Goal: Register for event/course

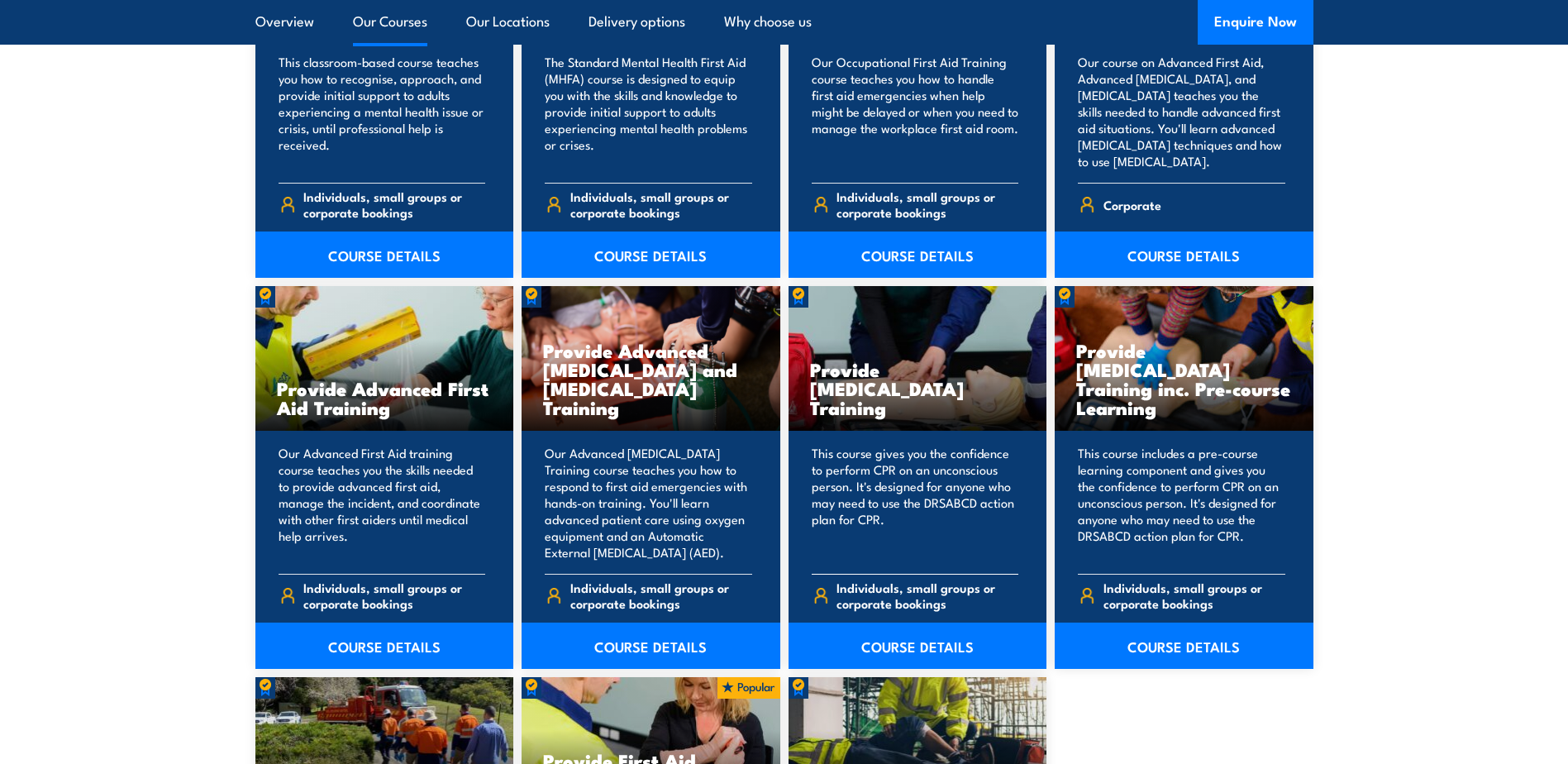
scroll to position [1653, 0]
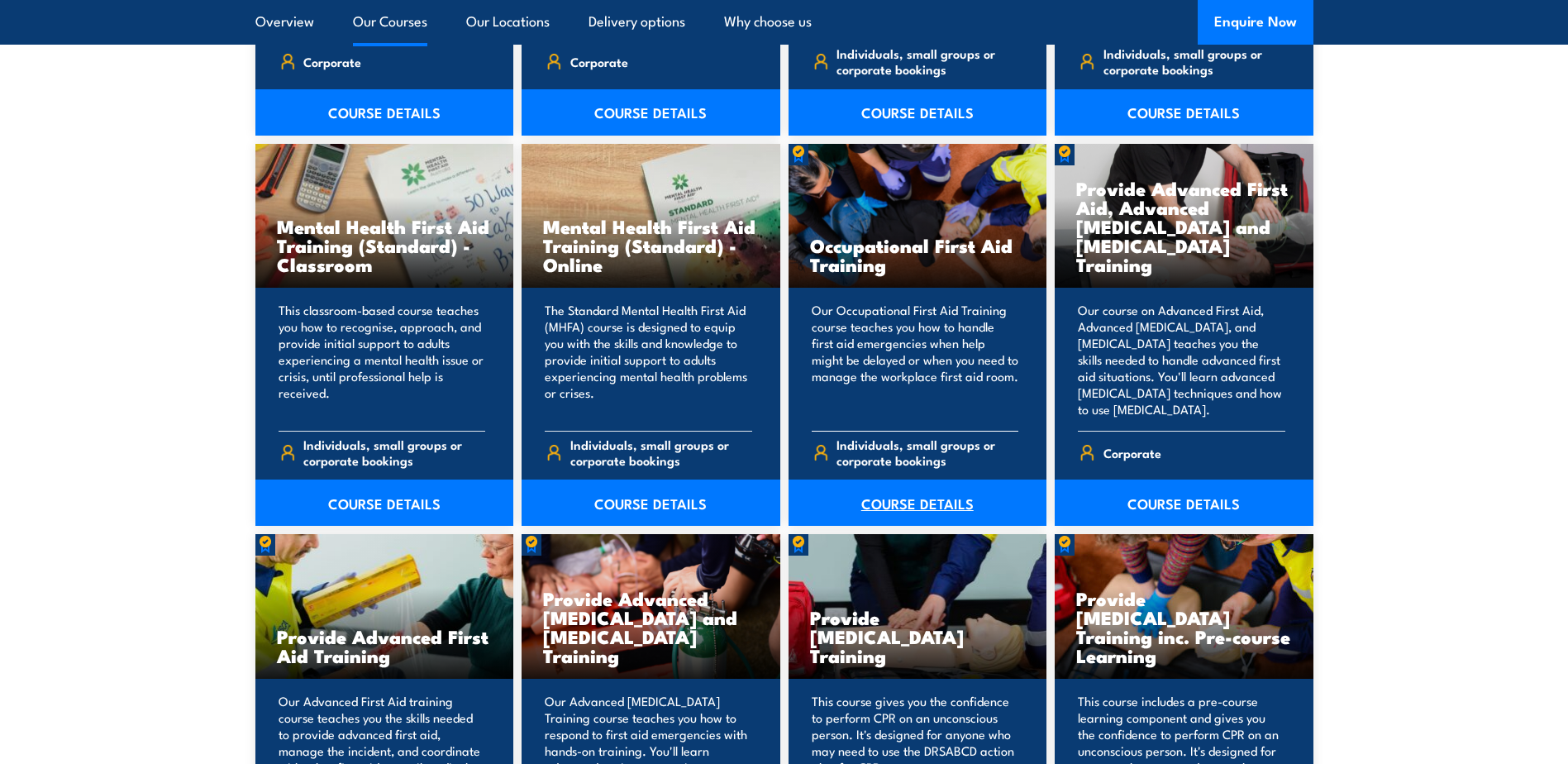
click at [892, 510] on link "COURSE DETAILS" at bounding box center [917, 503] width 258 height 46
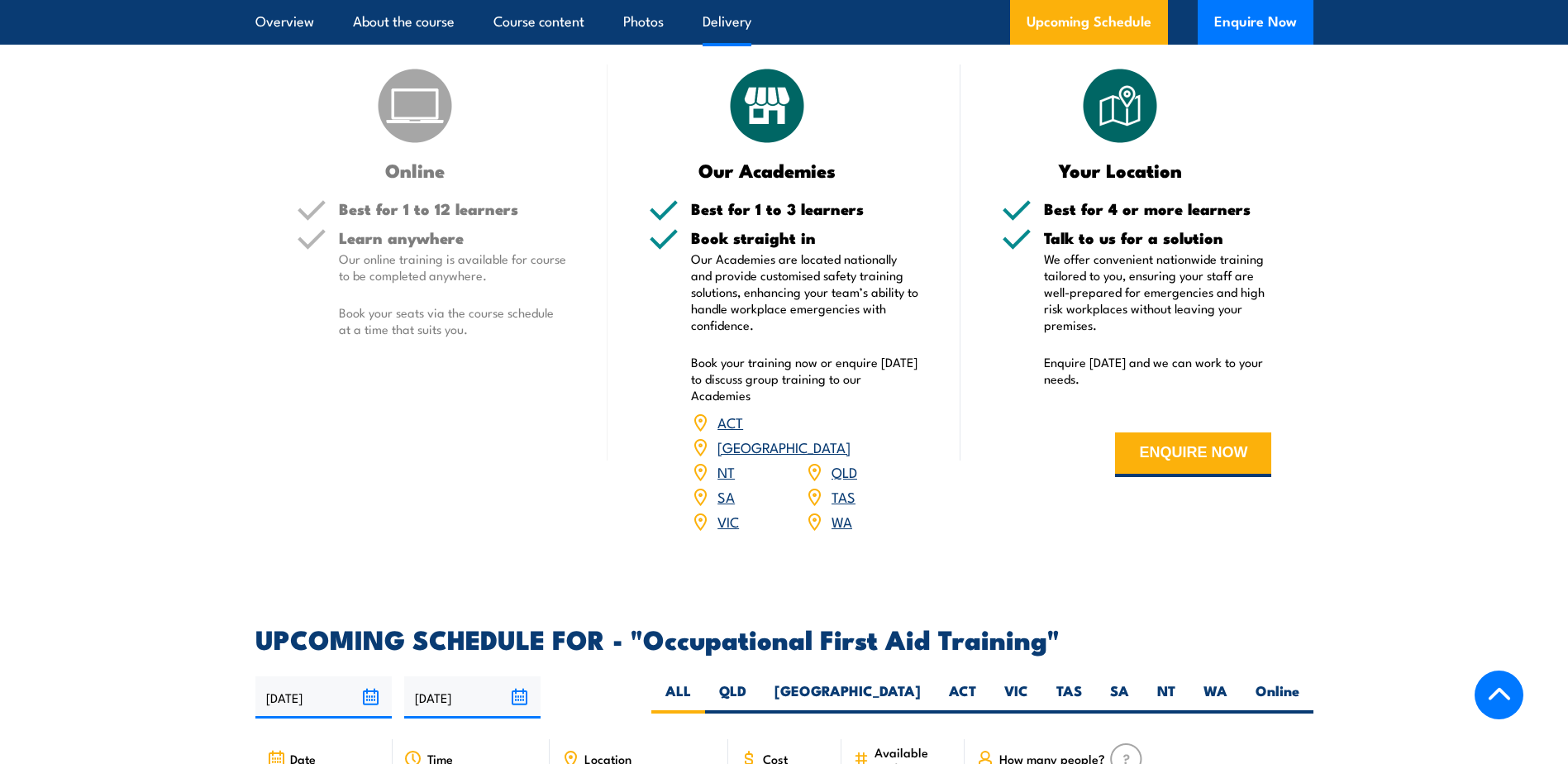
scroll to position [2480, 0]
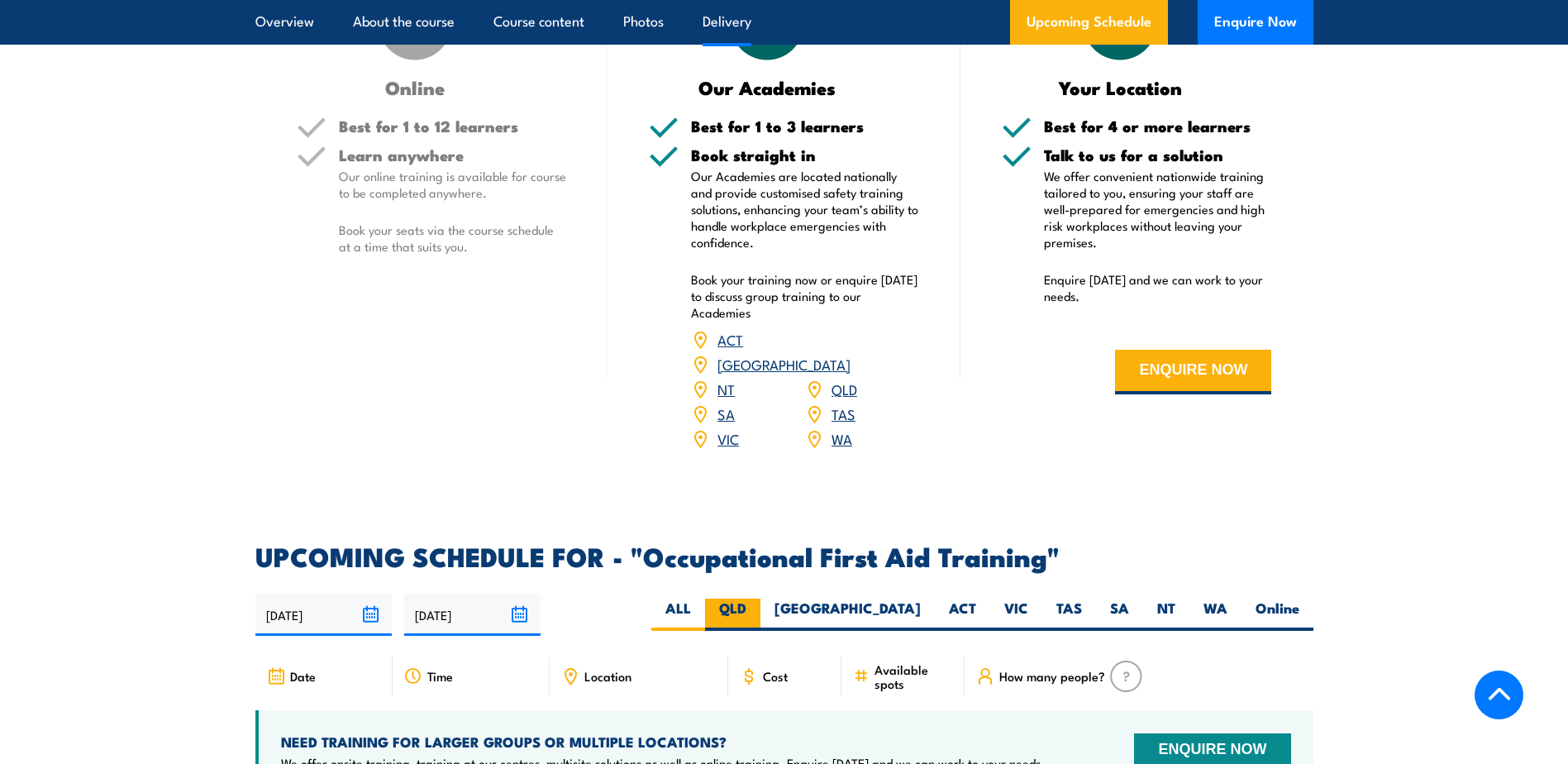
click at [760, 599] on label "QLD" at bounding box center [733, 614] width 55 height 32
click at [757, 599] on input "QLD" at bounding box center [752, 604] width 11 height 11
radio input "true"
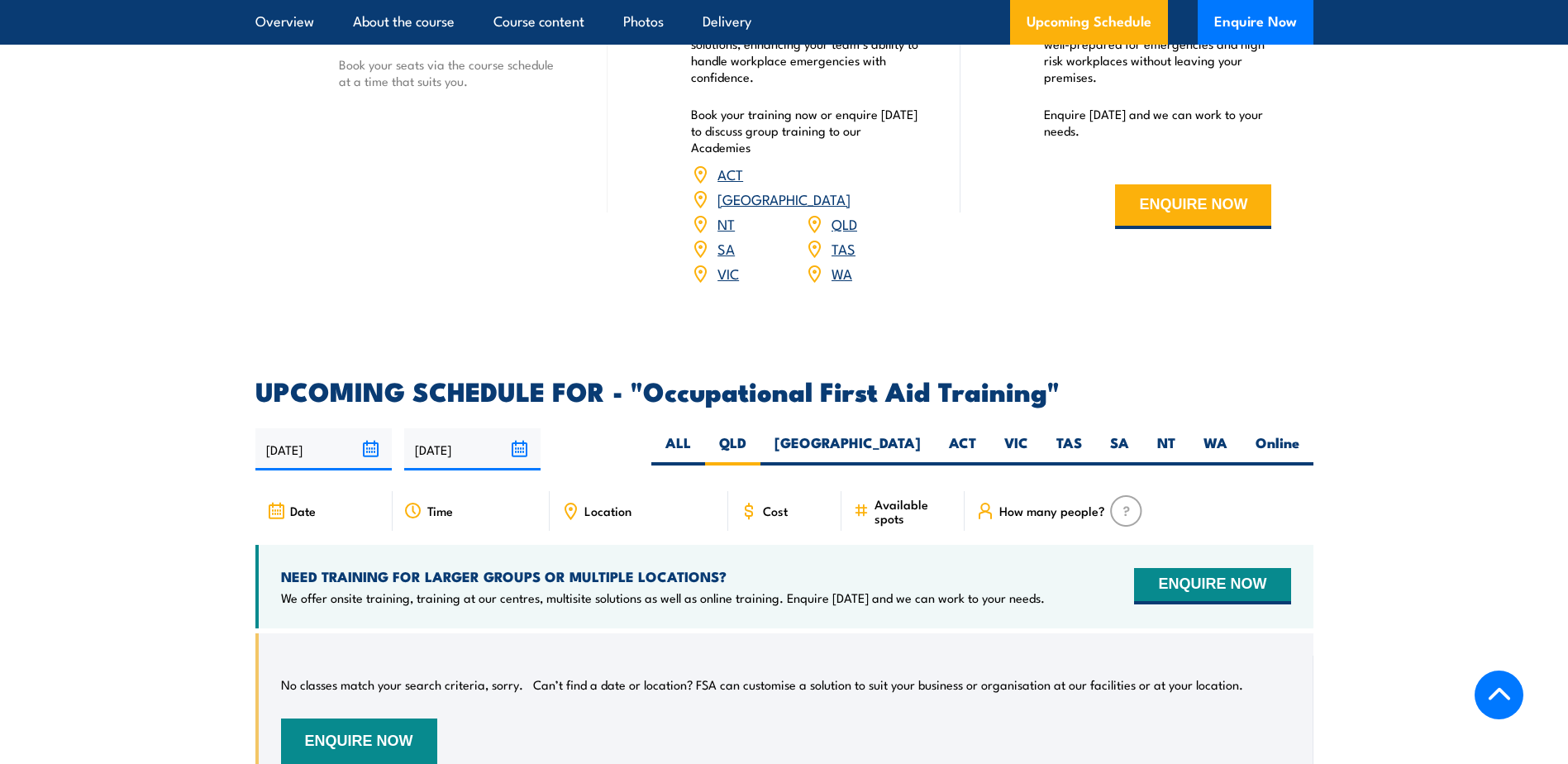
scroll to position [2728, 0]
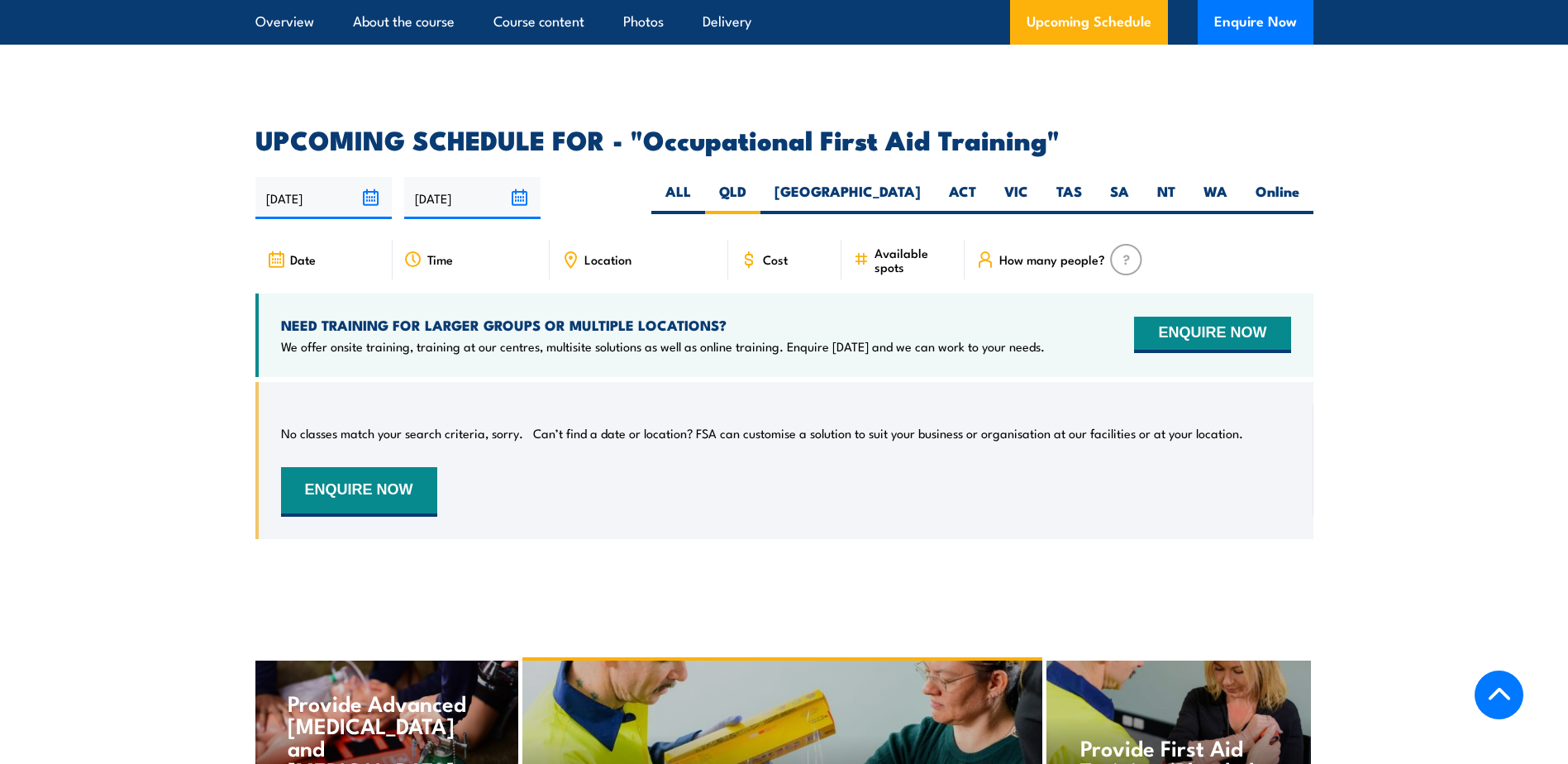
scroll to position [2814, 0]
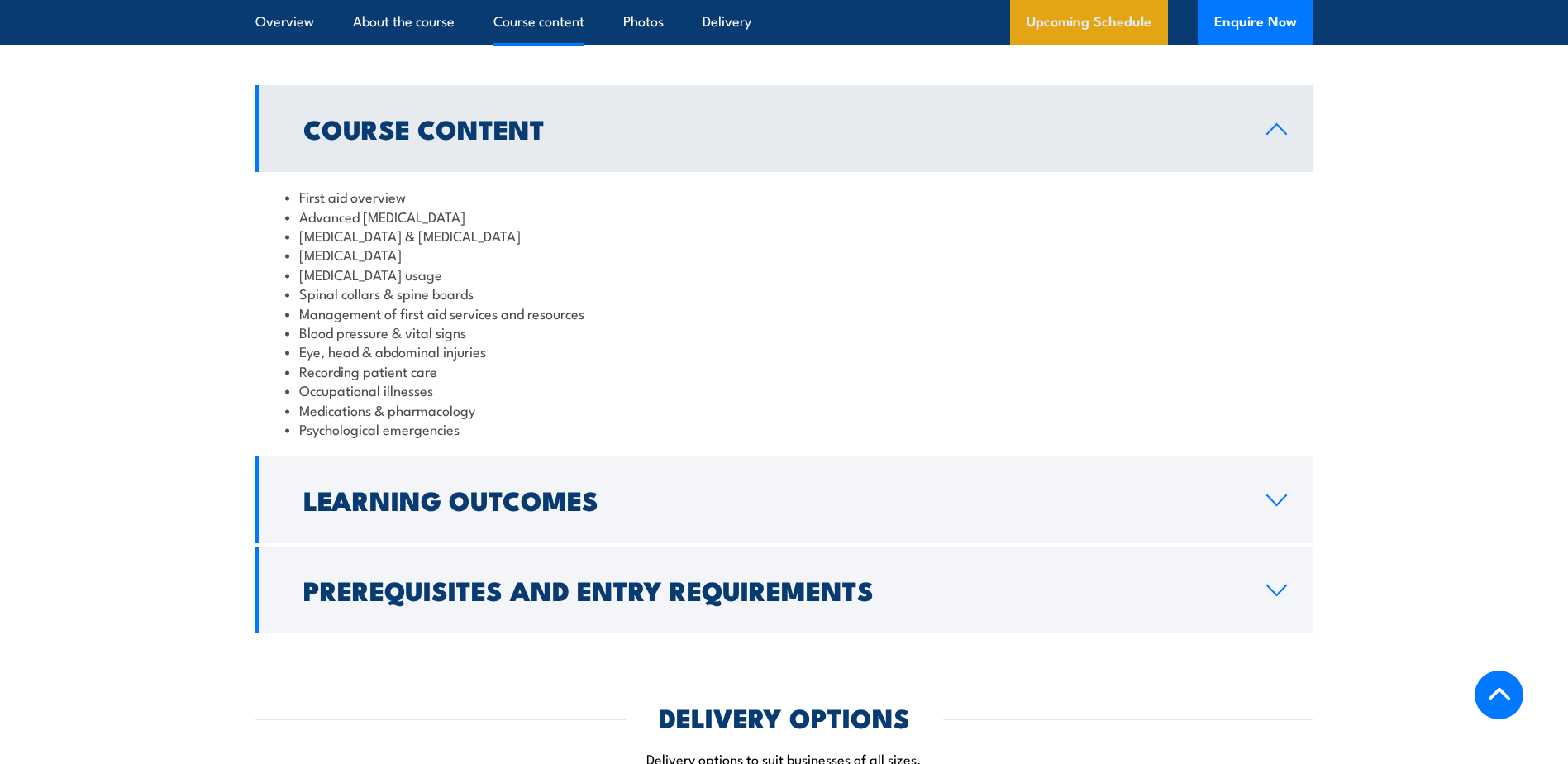
click at [1096, 21] on link "Upcoming Schedule" at bounding box center [1089, 22] width 158 height 45
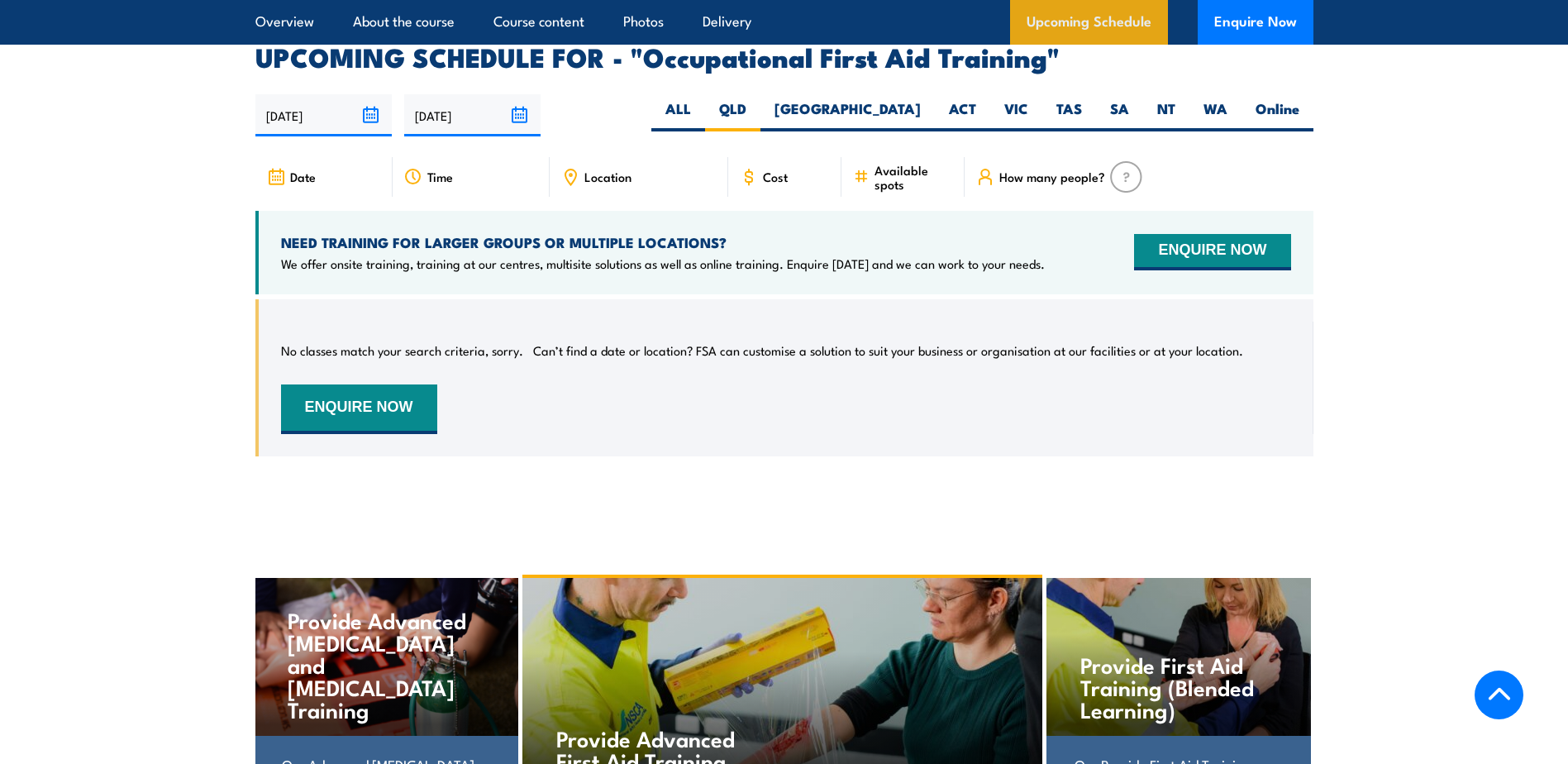
click at [1077, 22] on link "Upcoming Schedule" at bounding box center [1089, 22] width 158 height 45
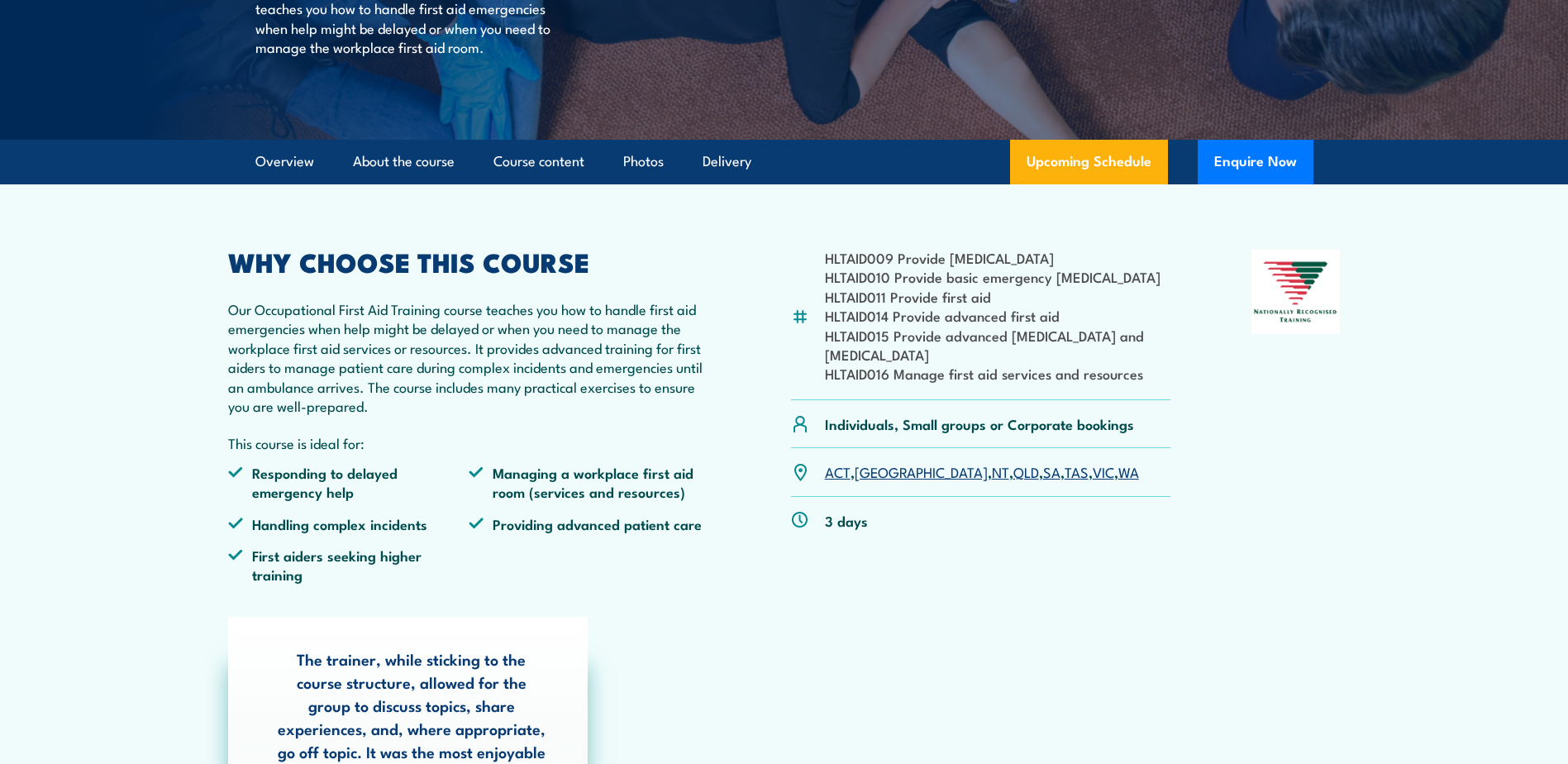
scroll to position [4, 0]
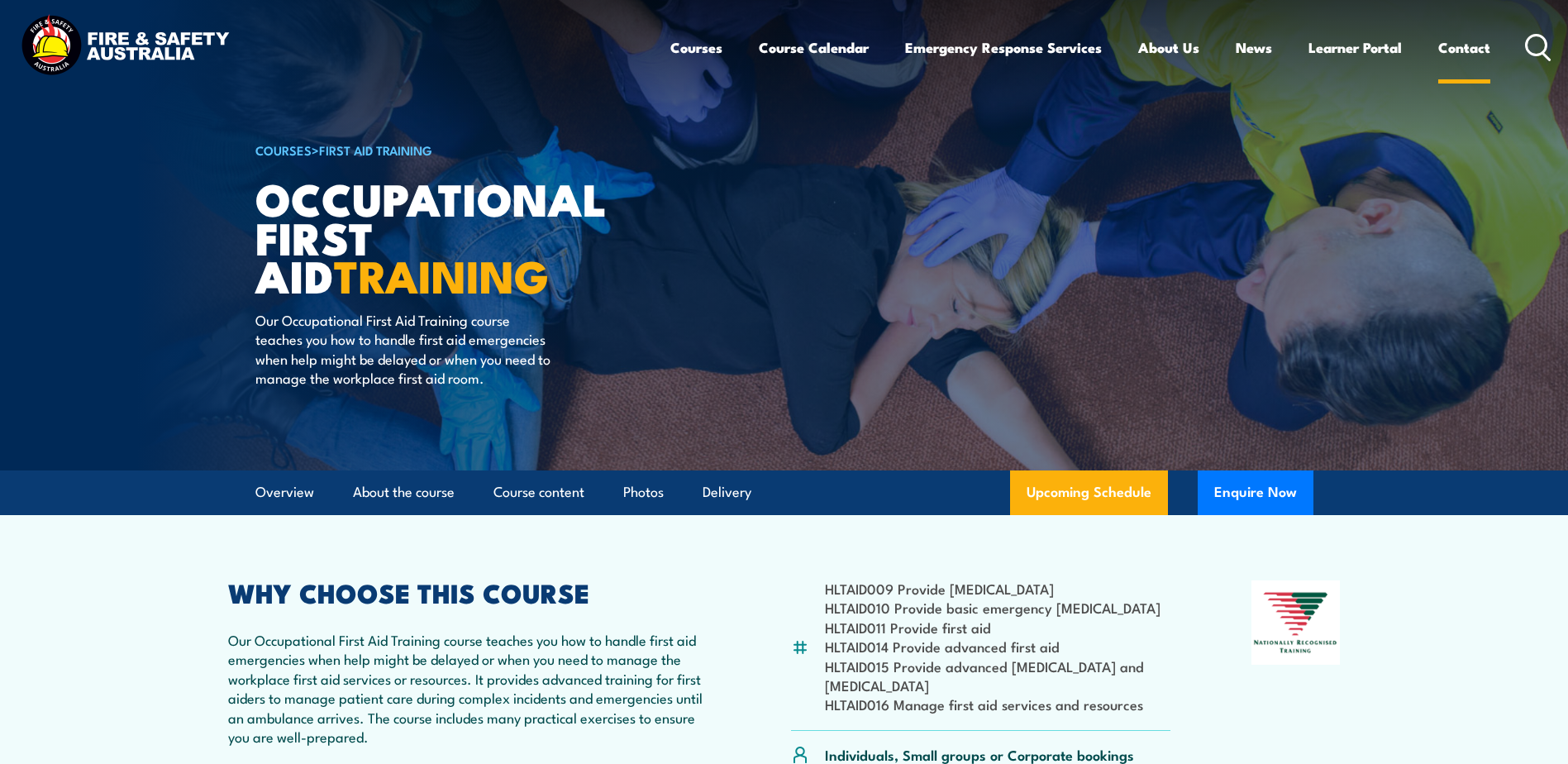
click at [1449, 45] on link "Contact" at bounding box center [1464, 48] width 52 height 44
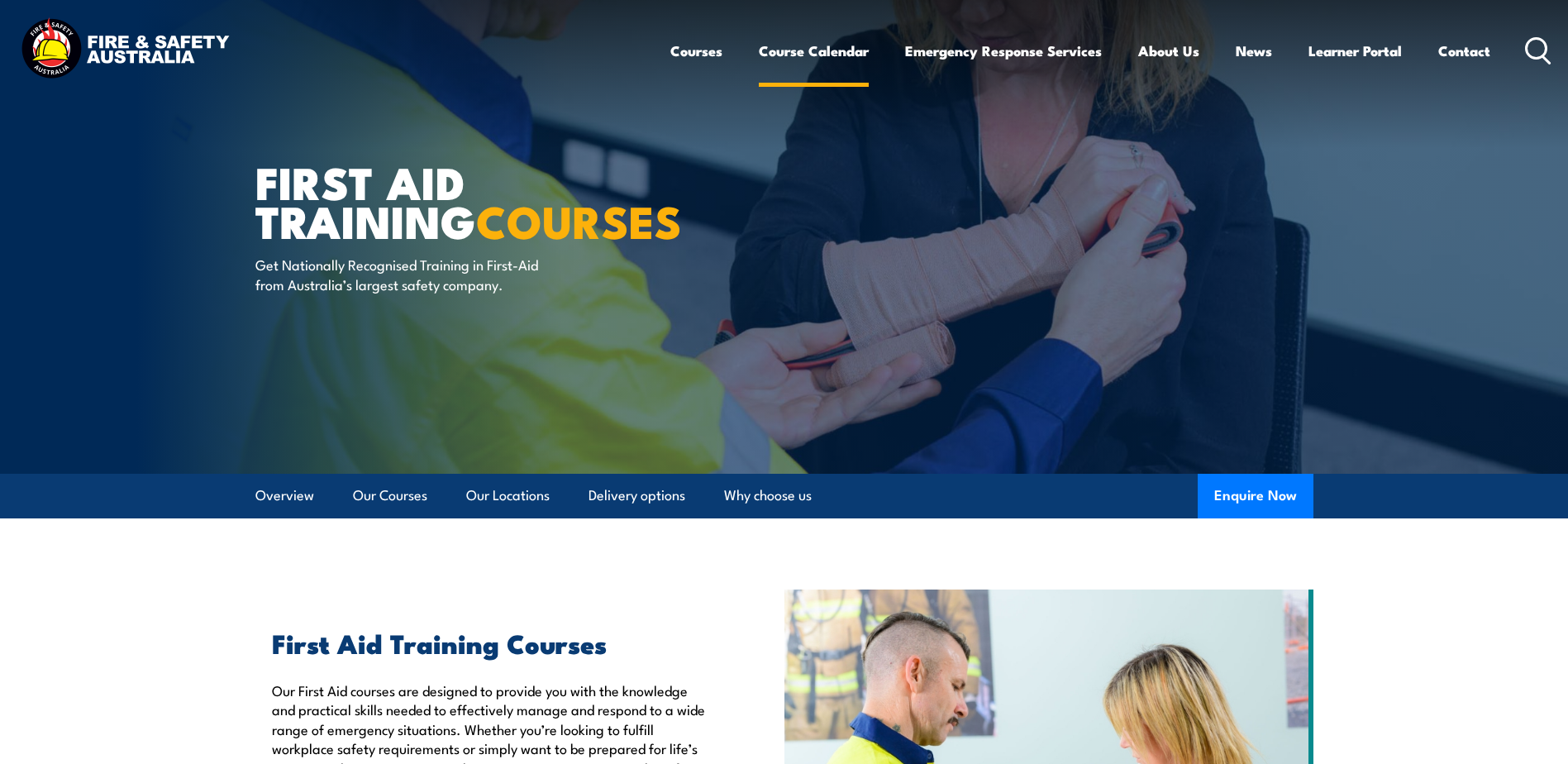
click at [805, 51] on link "Course Calendar" at bounding box center [813, 51] width 110 height 44
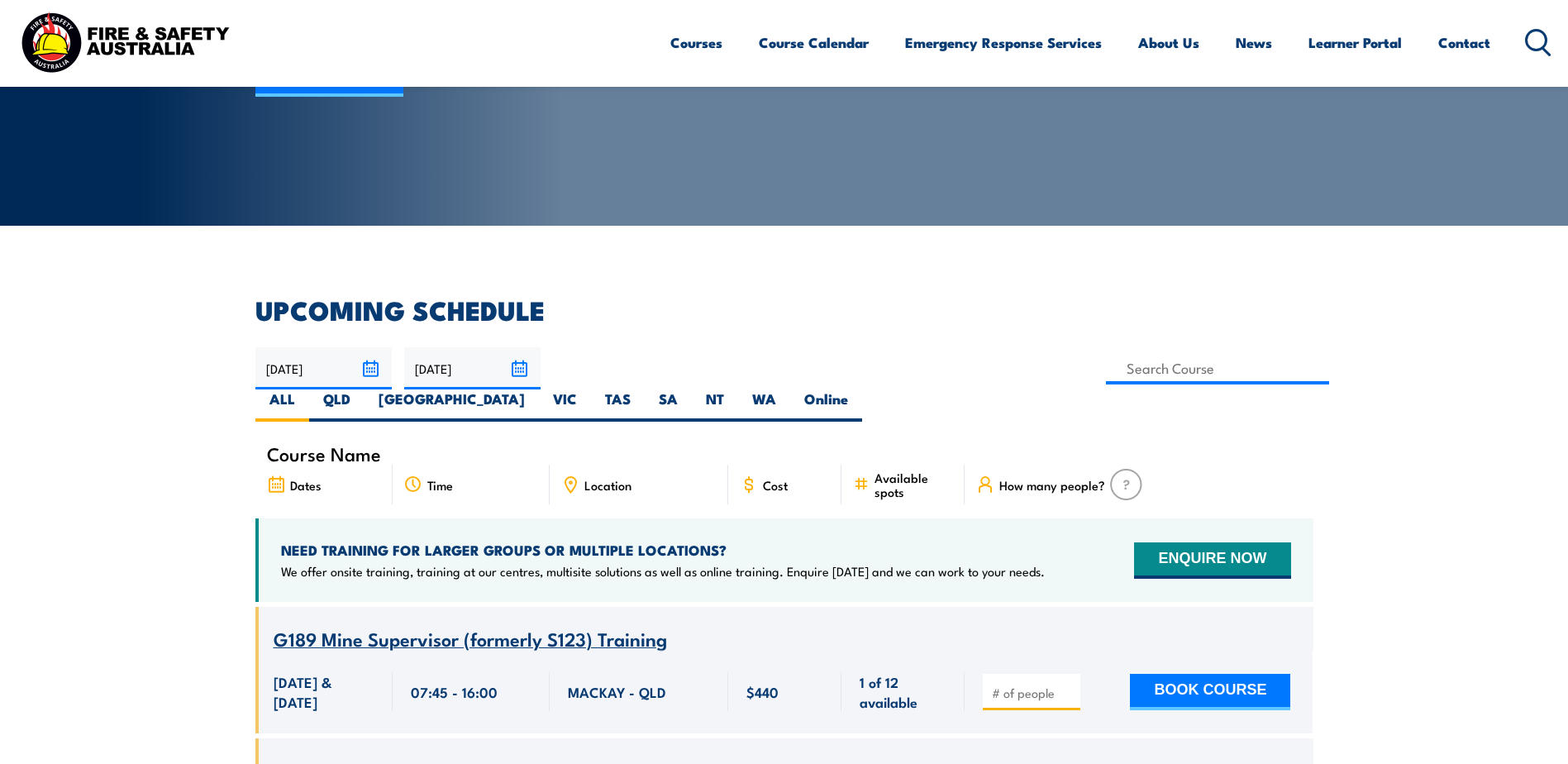
scroll to position [331, 0]
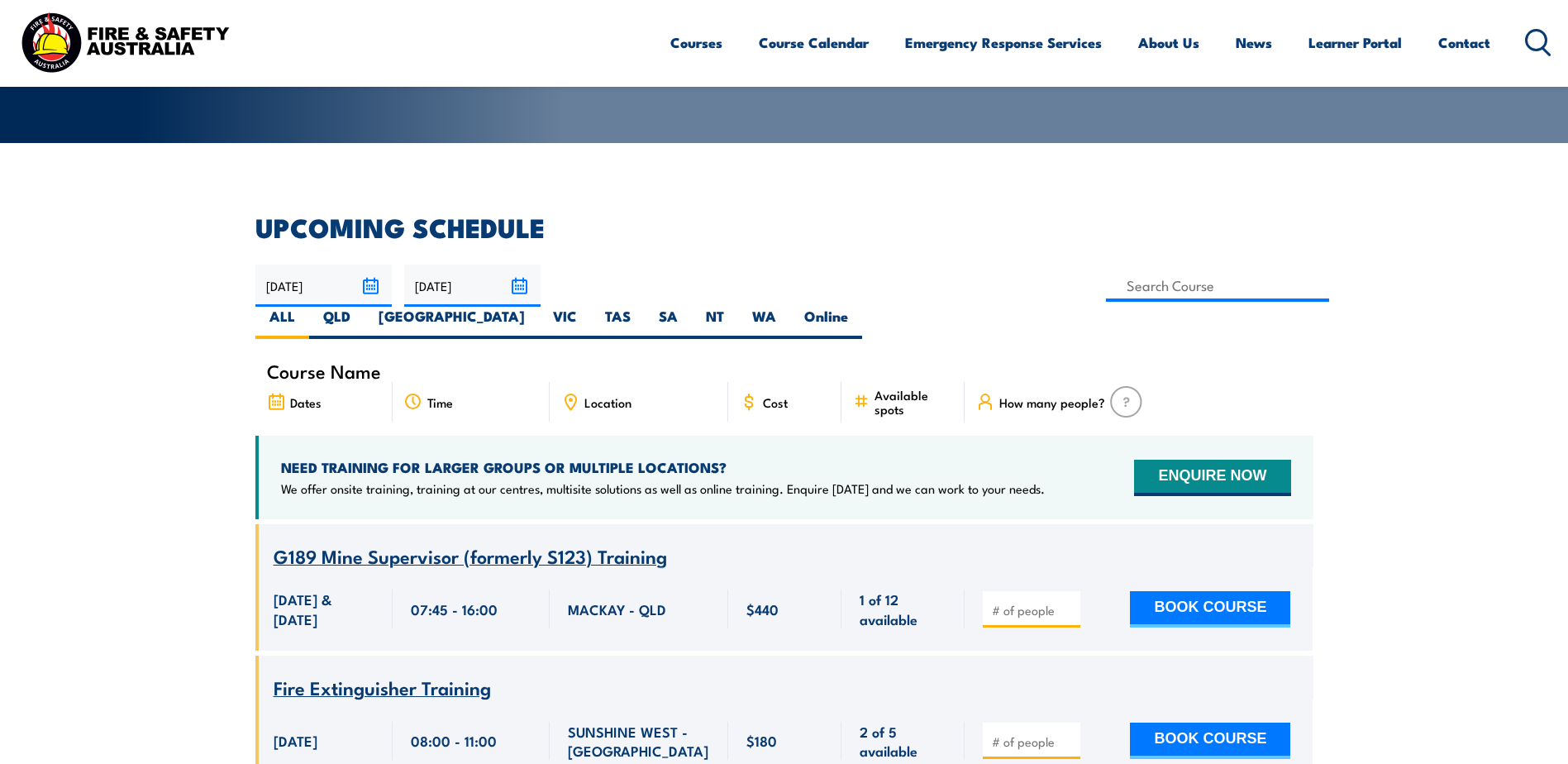
click at [903, 267] on div "25/08/2025 24/10/2025" at bounding box center [784, 302] width 1058 height 74
click at [365, 307] on label "QLD" at bounding box center [336, 323] width 55 height 32
click at [361, 307] on input "QLD" at bounding box center [356, 313] width 11 height 11
radio input "true"
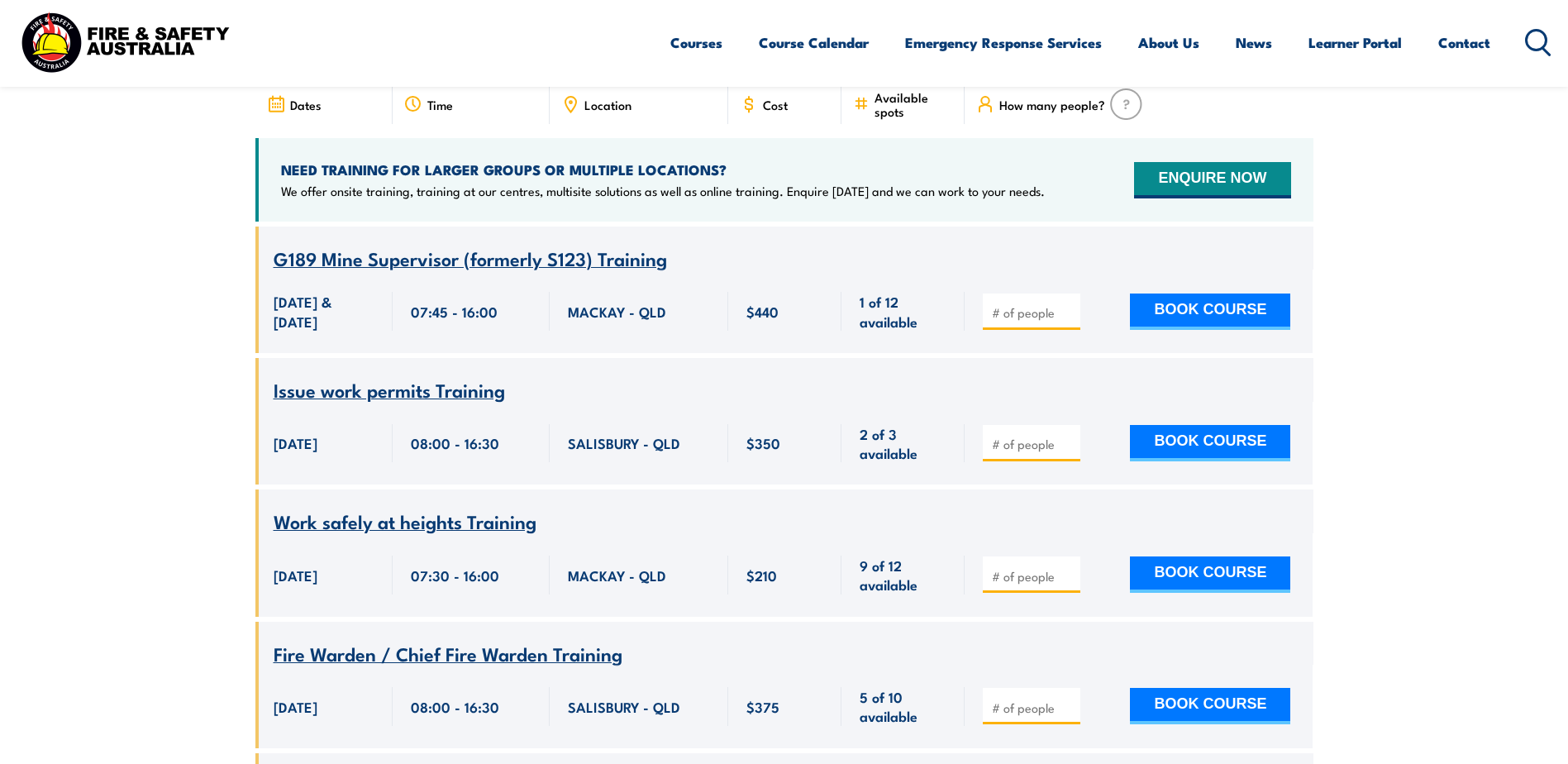
scroll to position [298, 0]
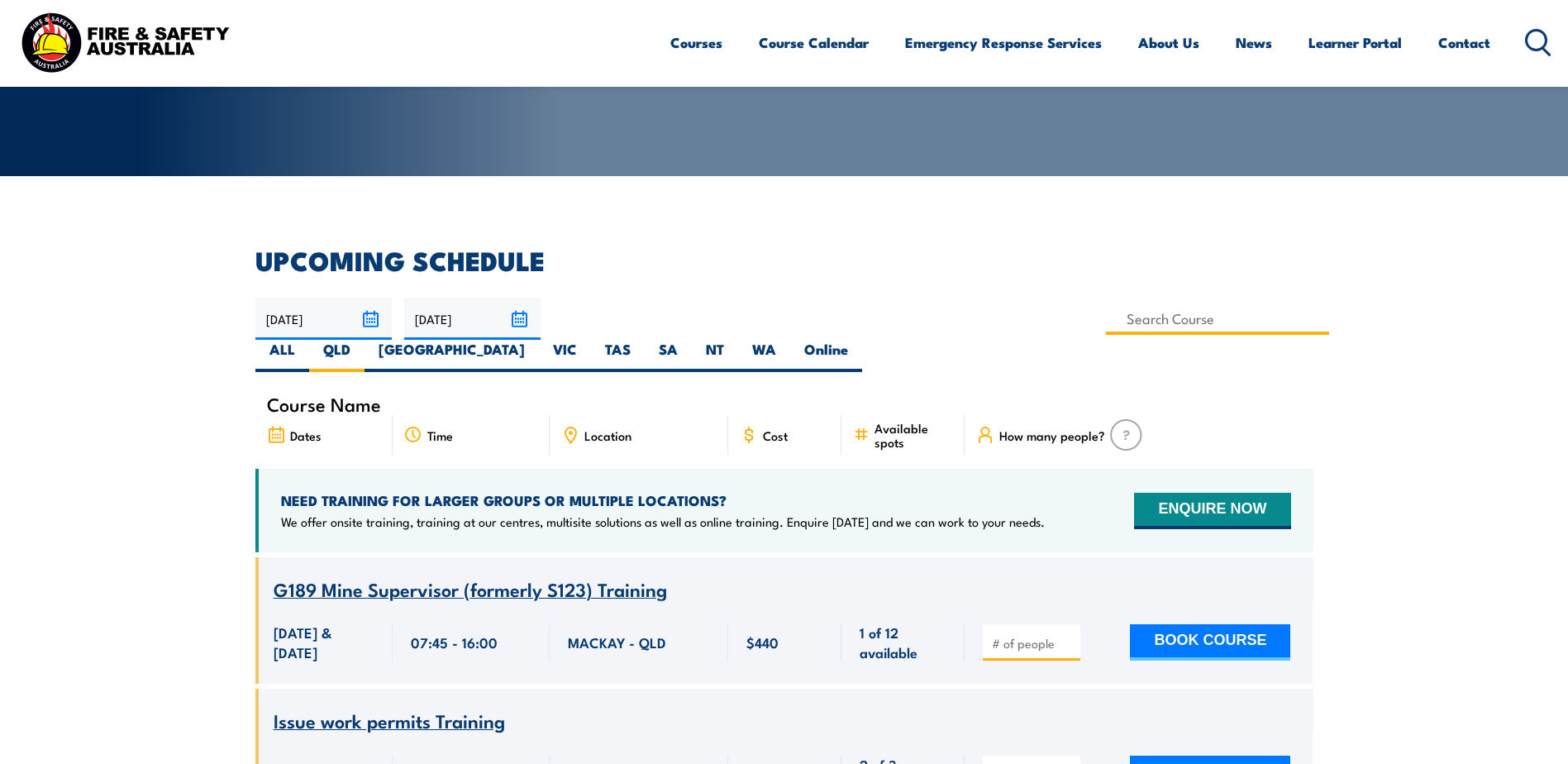
click at [1106, 325] on input at bounding box center [1218, 318] width 224 height 32
type input "Provide Advanced First Aid Training"
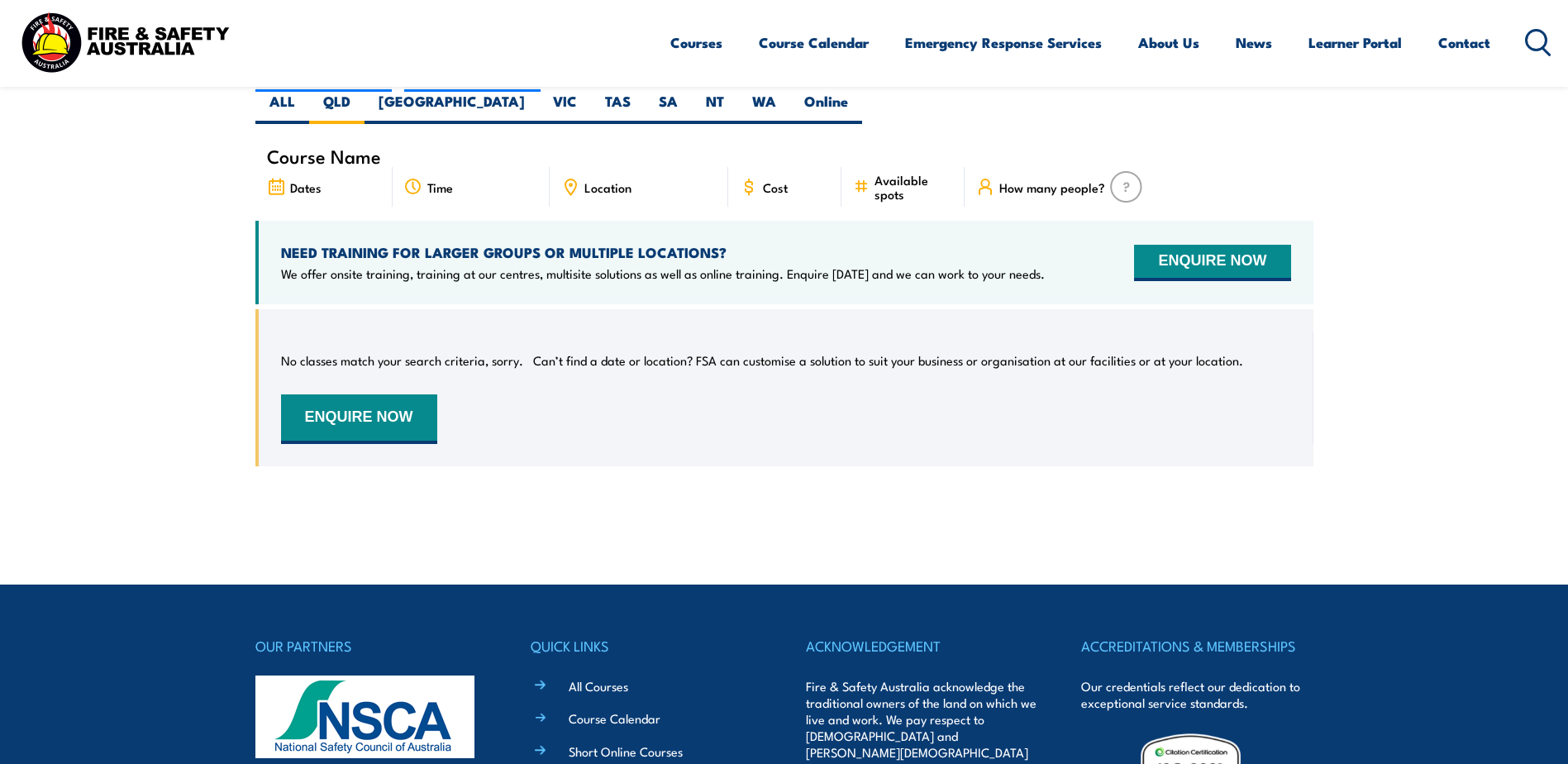
scroll to position [381, 0]
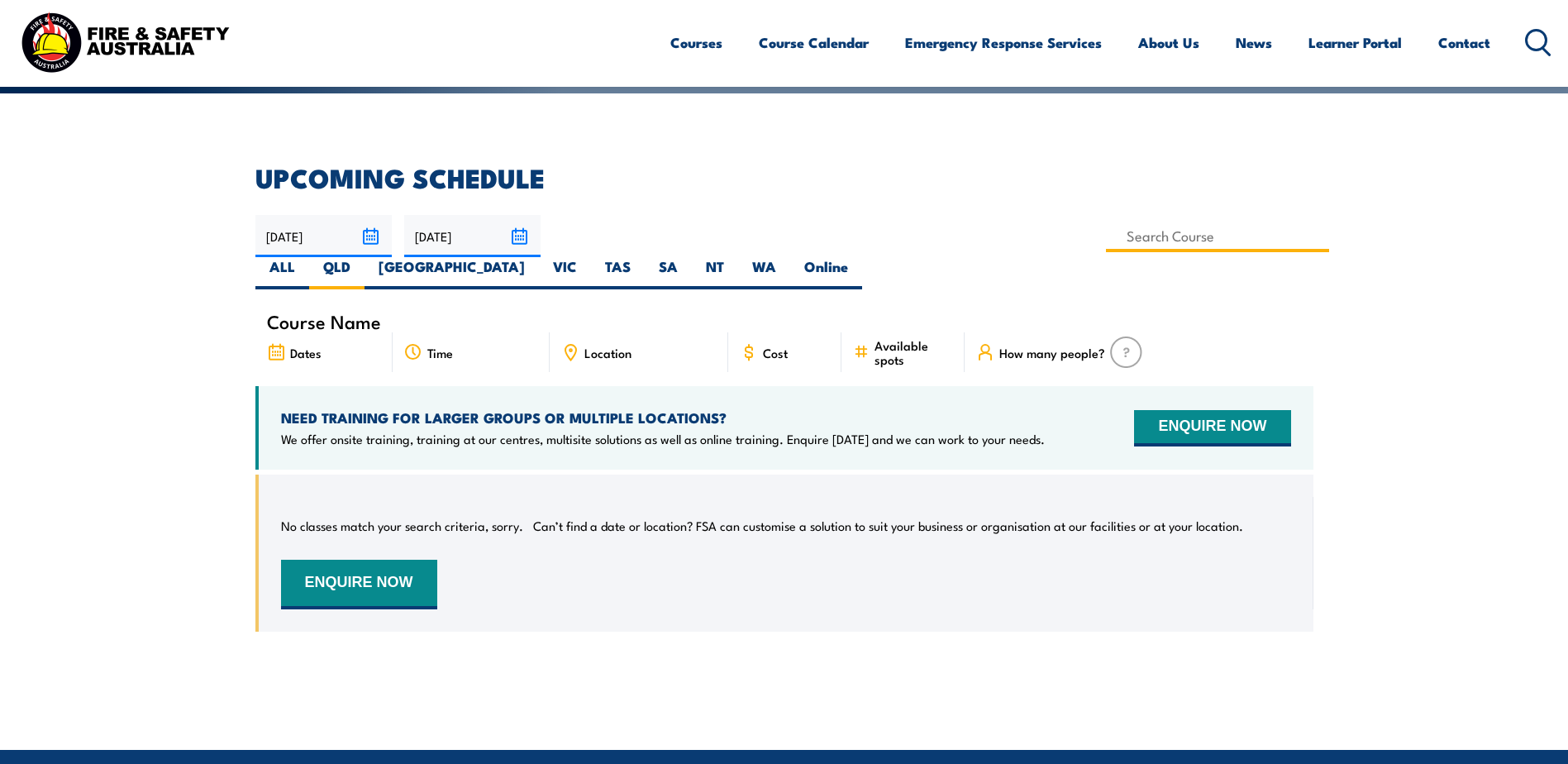
click at [1106, 239] on input at bounding box center [1218, 235] width 224 height 32
drag, startPoint x: 750, startPoint y: 235, endPoint x: 624, endPoint y: 240, distance: 126.1
click at [1106, 240] on input "Provide Advanced First Aid Training" at bounding box center [1218, 235] width 224 height 32
type input "P"
type input "Occupational First Aid Training"
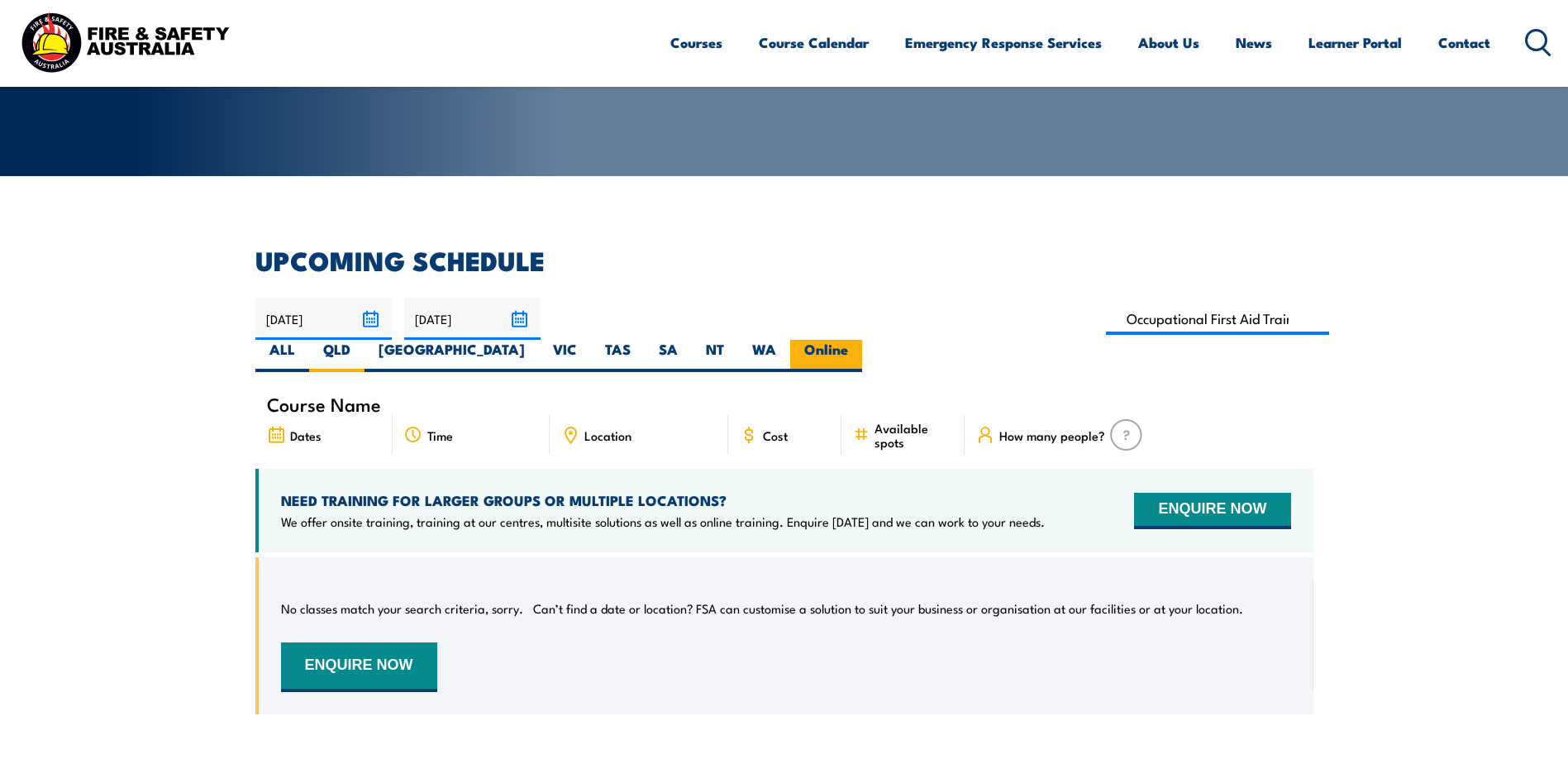
click at [862, 340] on label "Online" at bounding box center [826, 356] width 72 height 32
click at [858, 340] on input "Online" at bounding box center [854, 346] width 11 height 11
radio input "true"
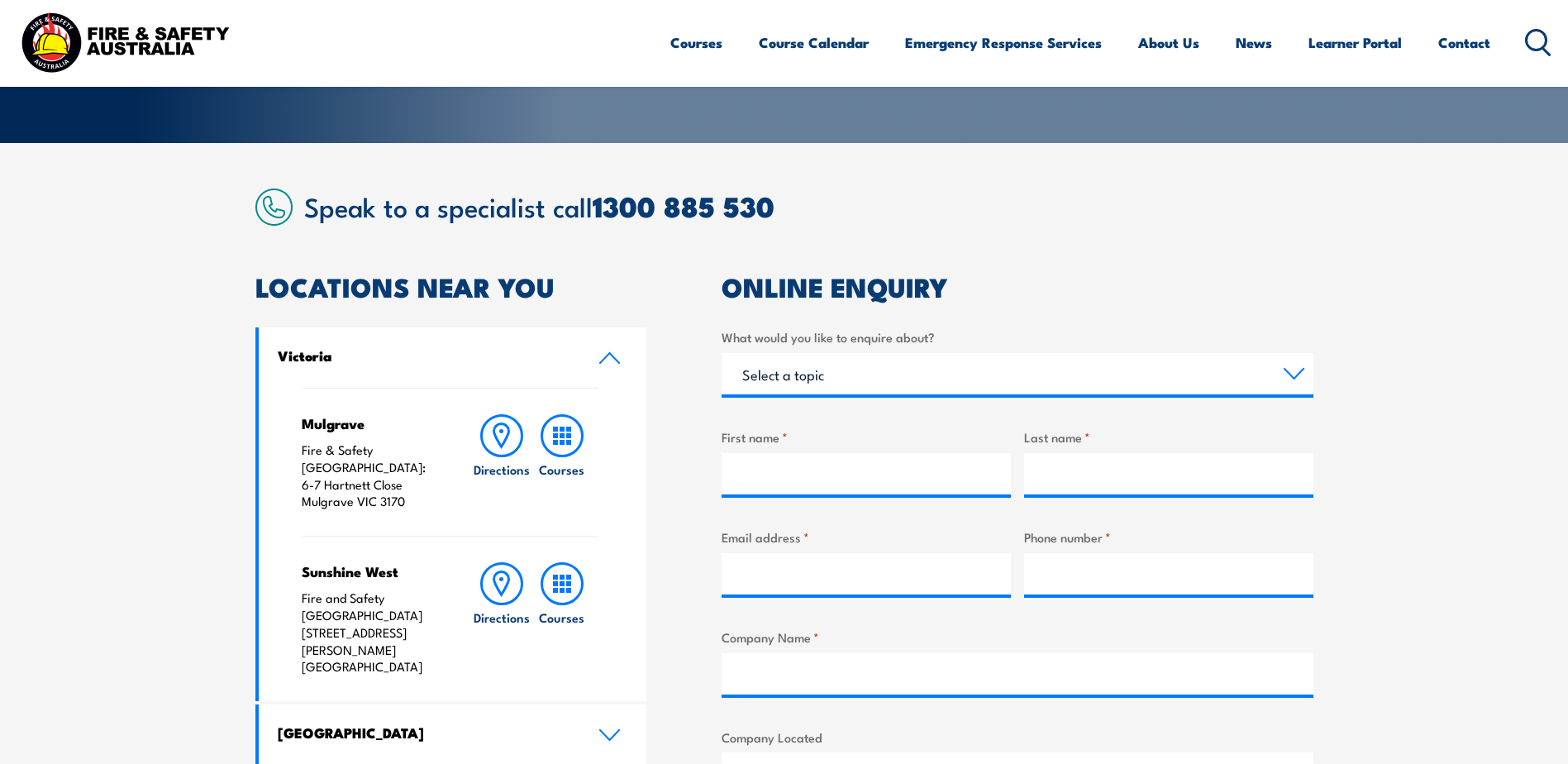
scroll to position [414, 0]
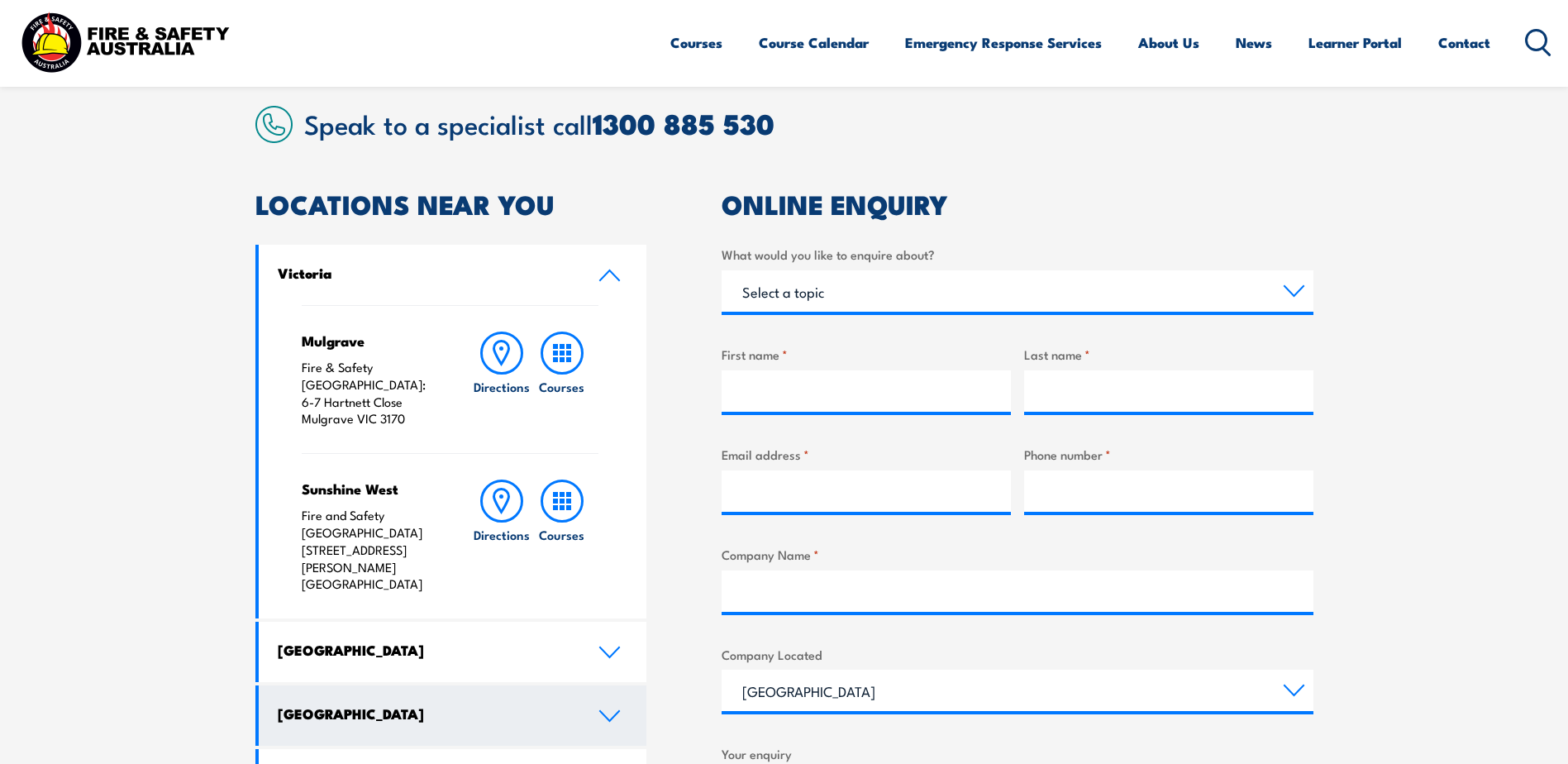
click at [601, 685] on link "Queensland" at bounding box center [452, 715] width 389 height 61
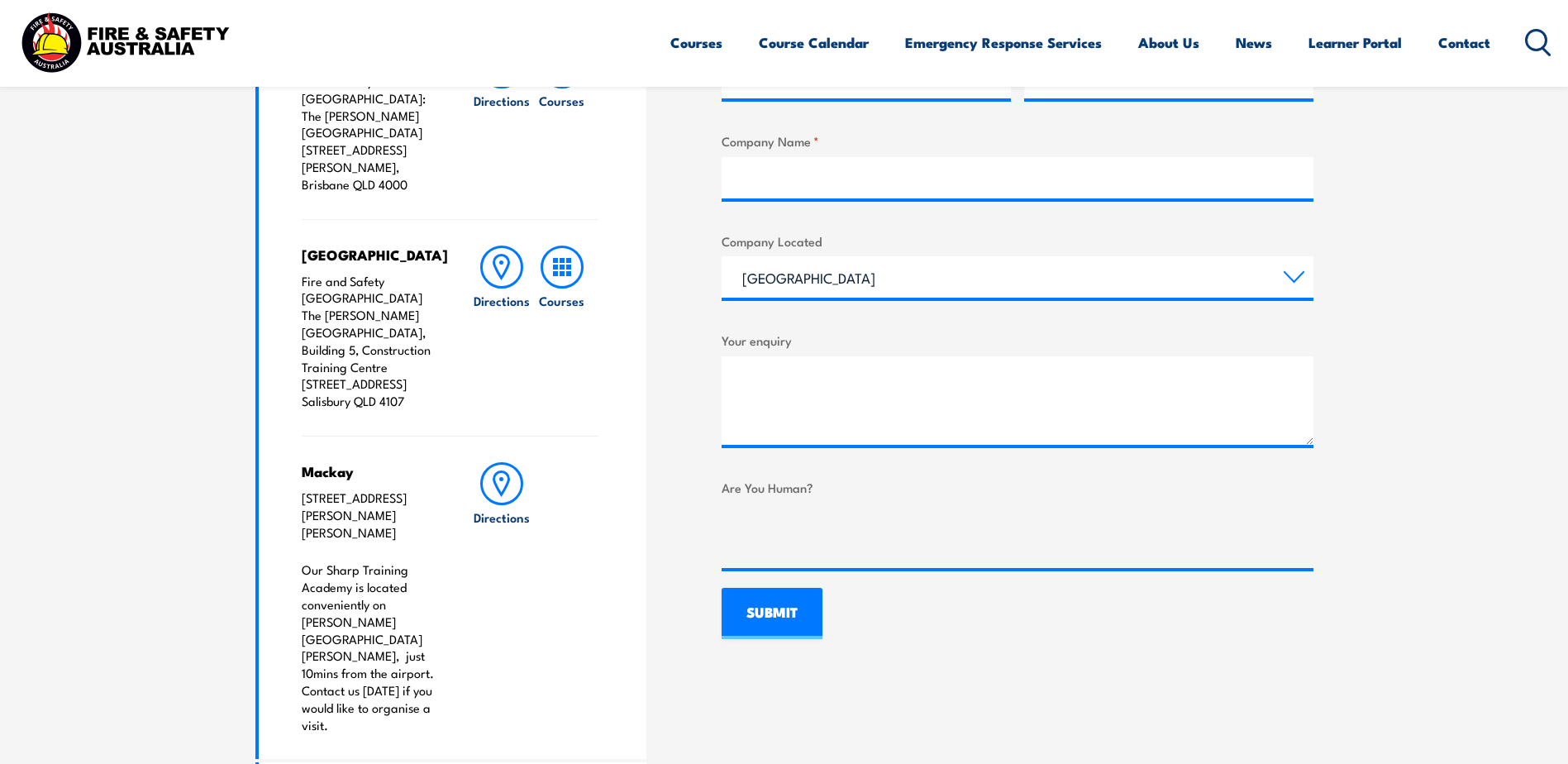
scroll to position [744, 0]
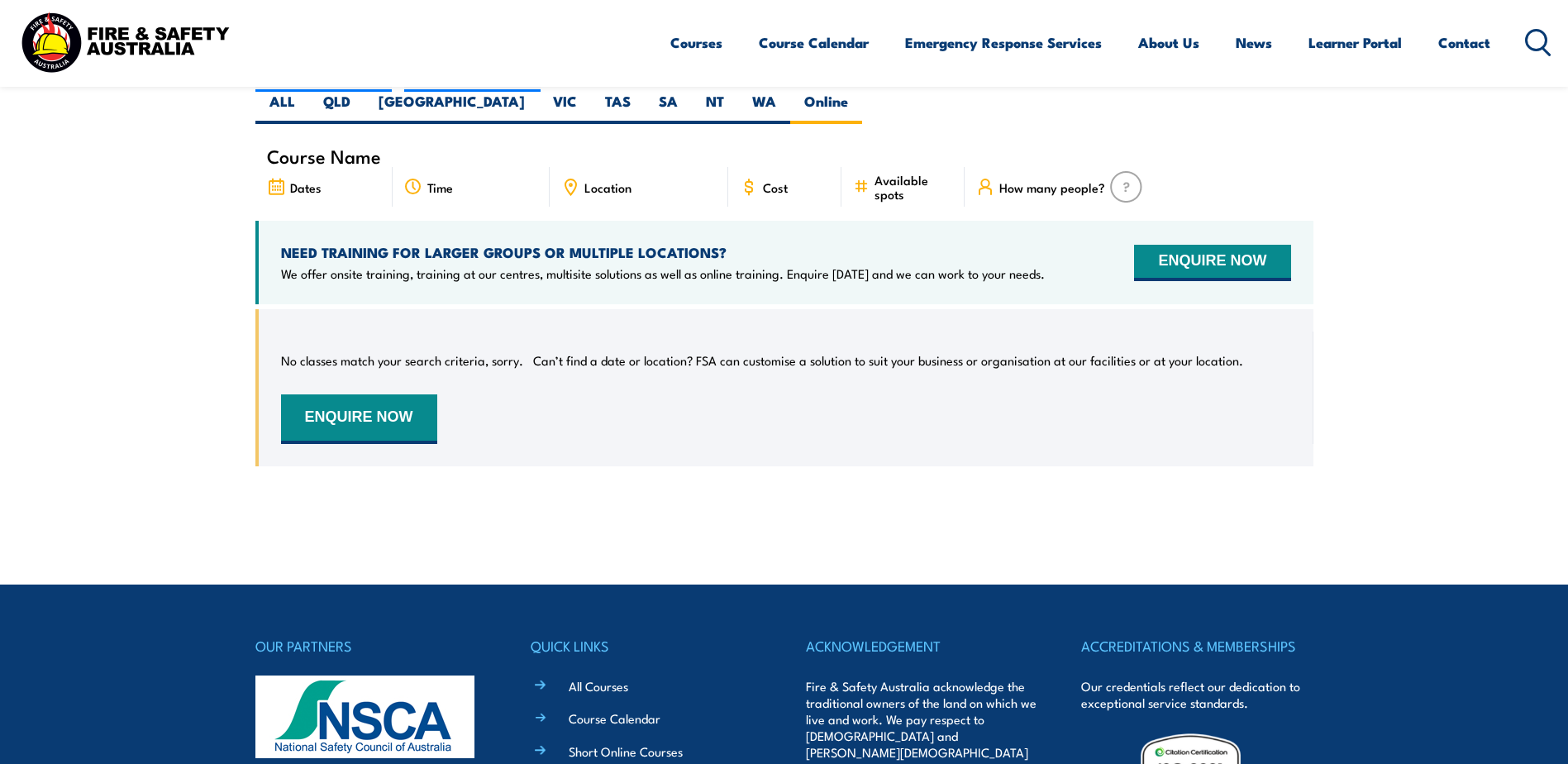
scroll to position [298, 0]
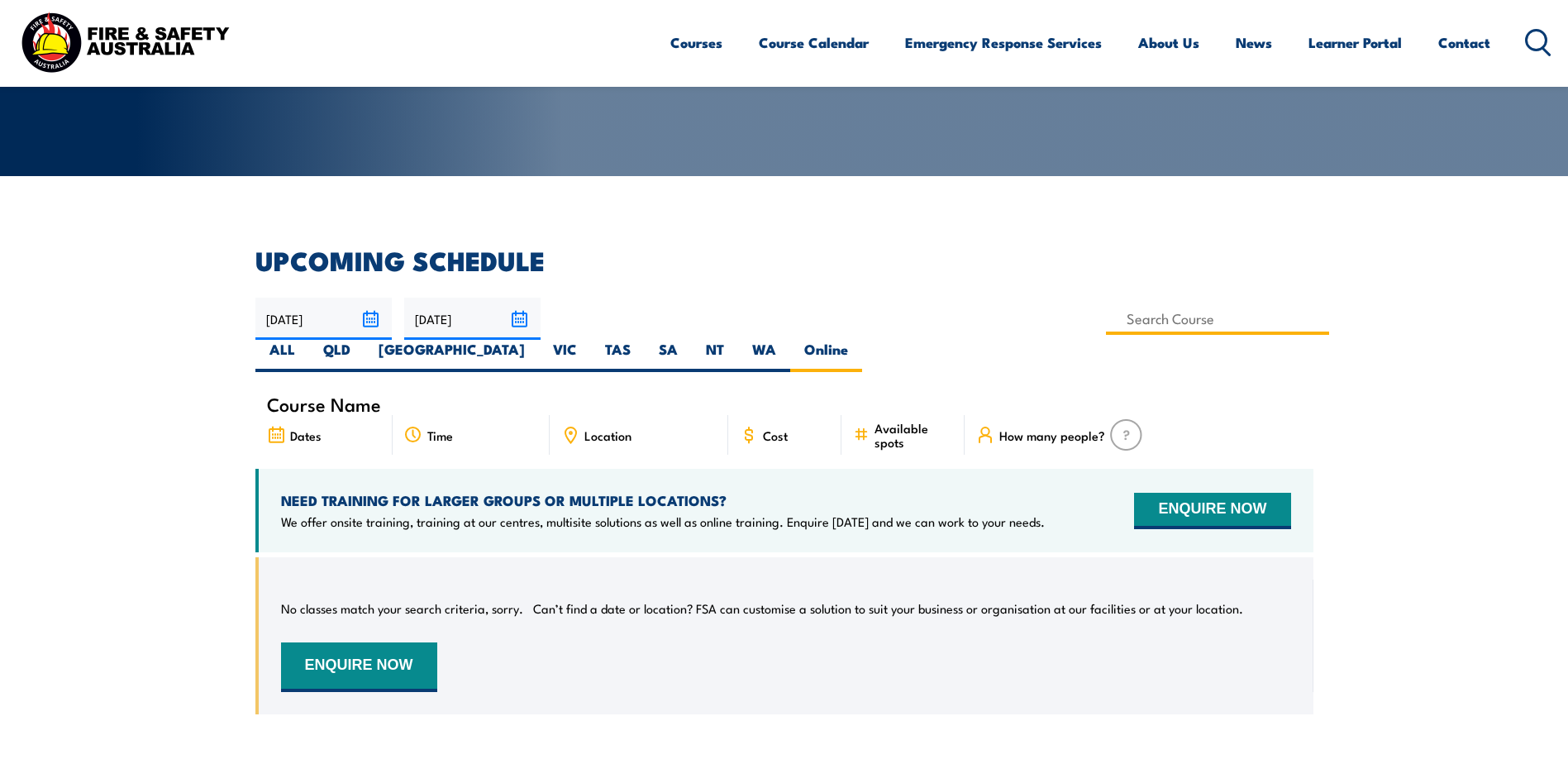
click at [1106, 319] on input at bounding box center [1218, 318] width 224 height 32
type input "first aid"
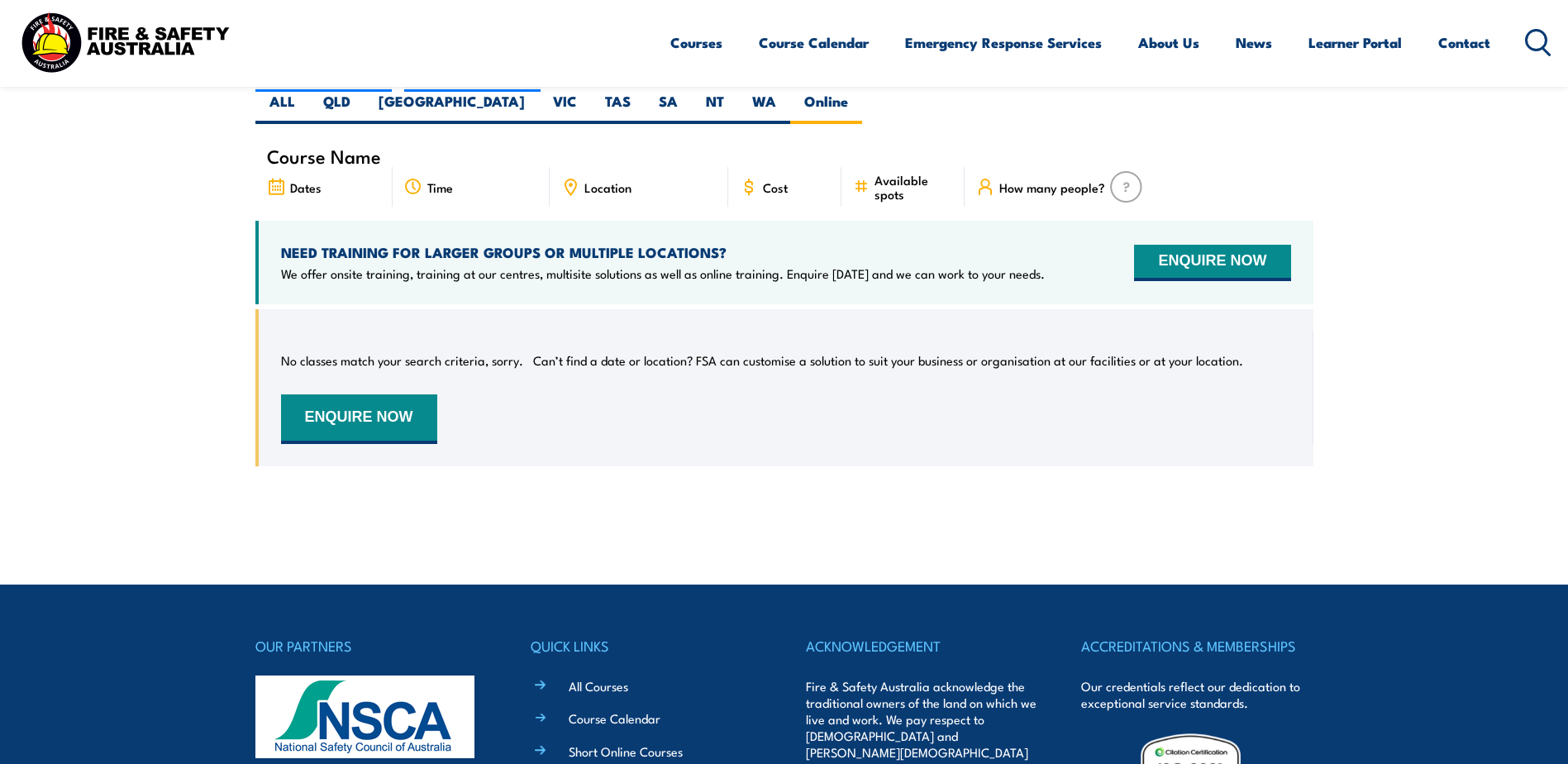
scroll to position [463, 0]
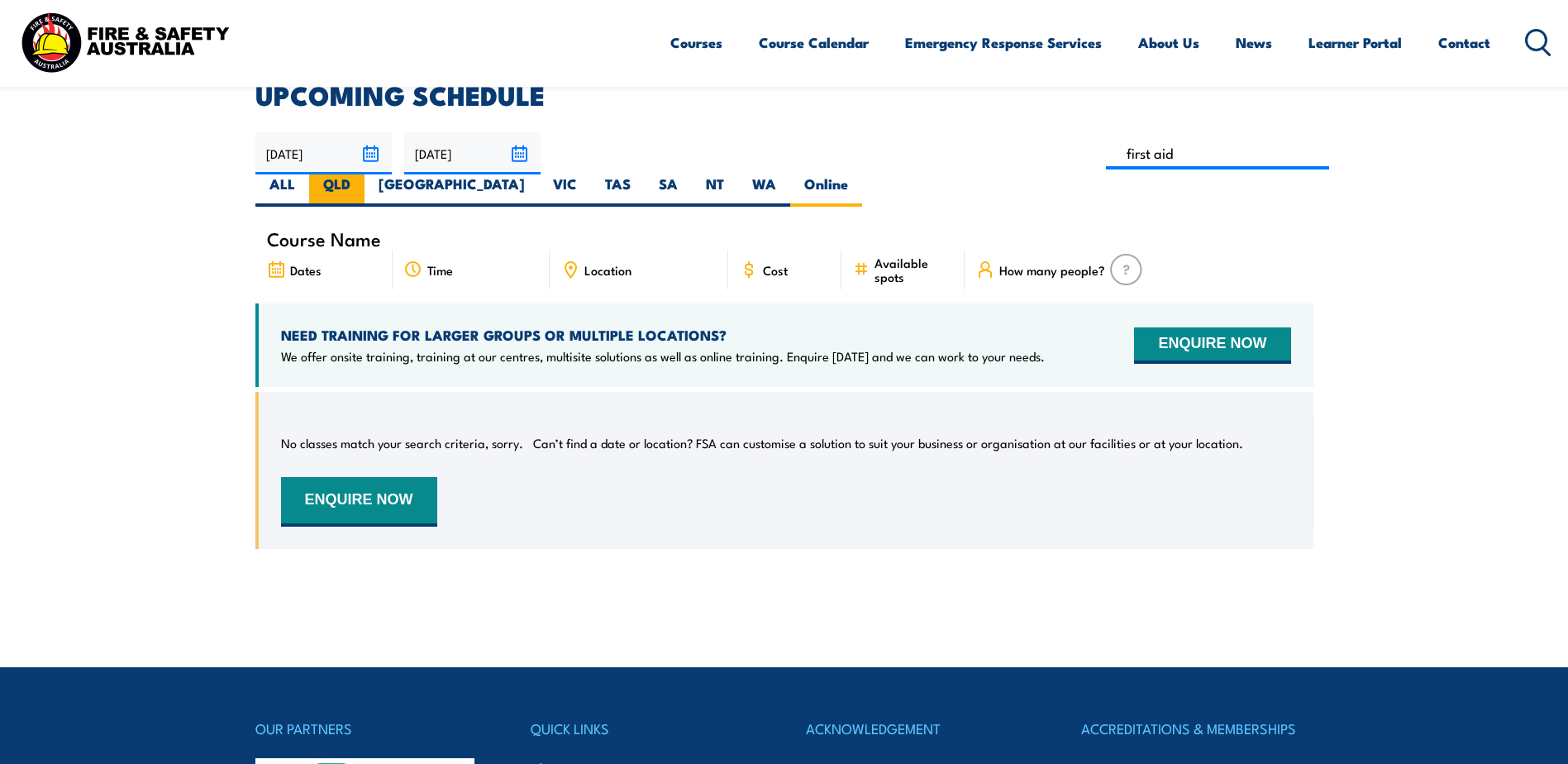
click at [365, 175] on label "QLD" at bounding box center [336, 190] width 55 height 32
click at [361, 175] on input "QLD" at bounding box center [356, 180] width 11 height 11
radio input "true"
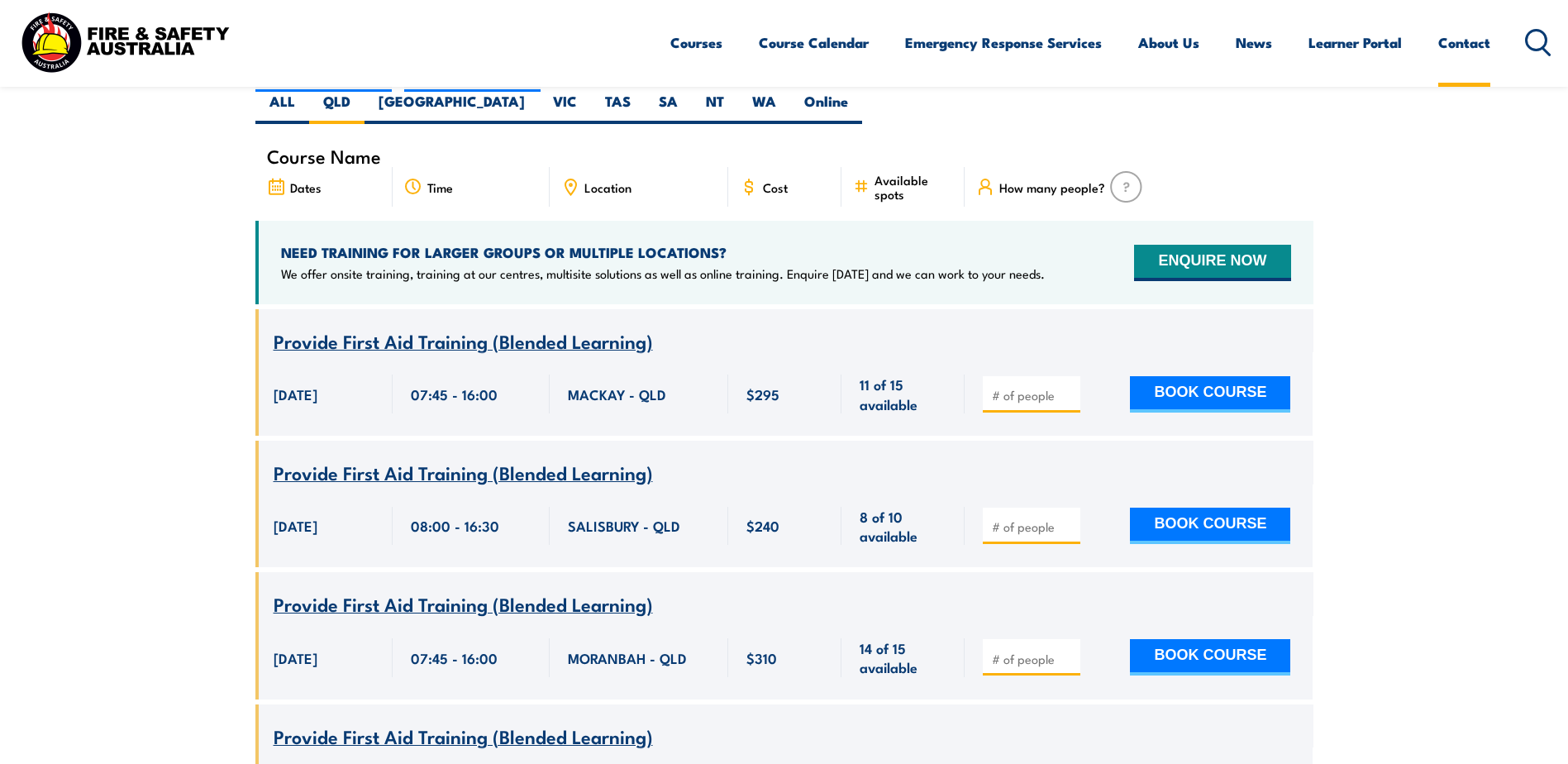
click at [1460, 49] on link "Contact" at bounding box center [1464, 42] width 52 height 44
